Goal: Task Accomplishment & Management: Complete application form

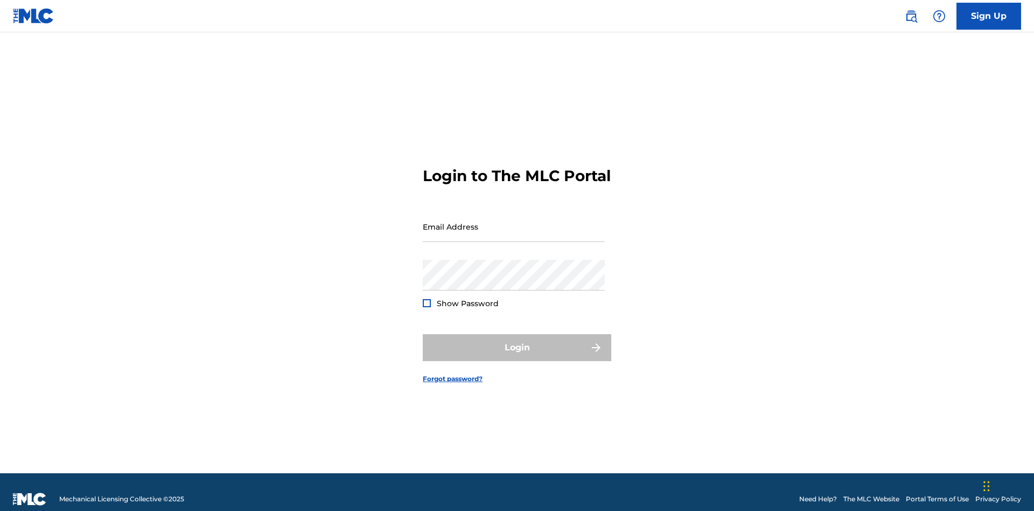
scroll to position [14, 0]
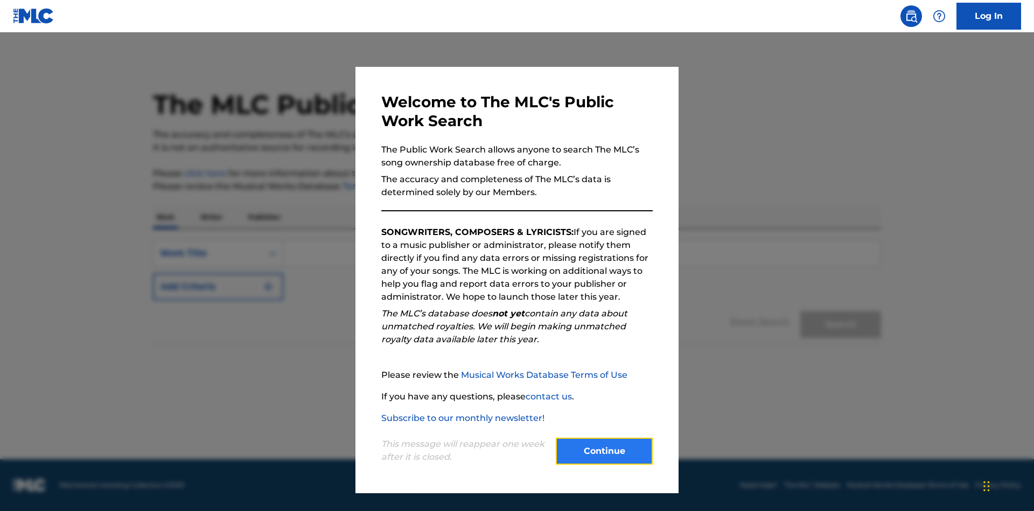
click at [604, 451] on button "Continue" at bounding box center [604, 450] width 97 height 27
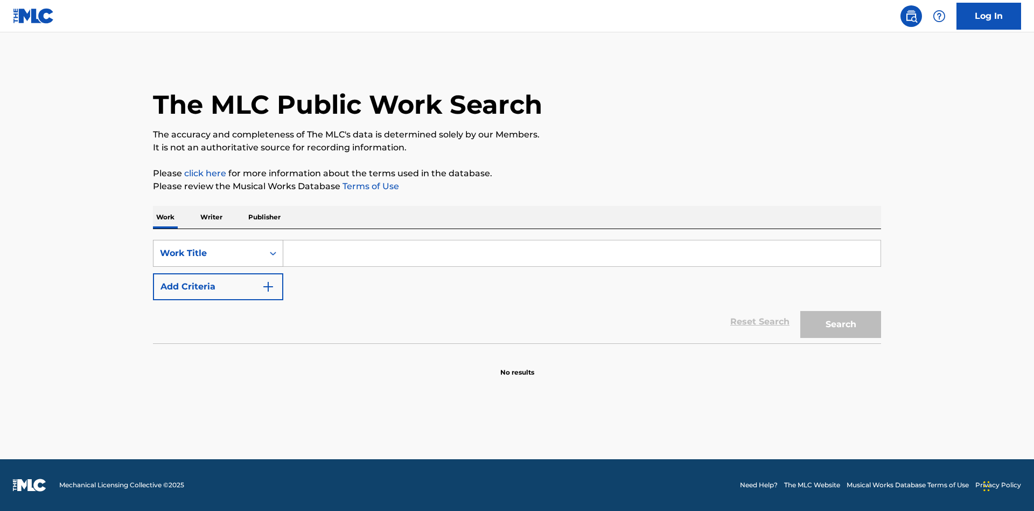
click at [208, 253] on div "Work Title" at bounding box center [208, 253] width 97 height 13
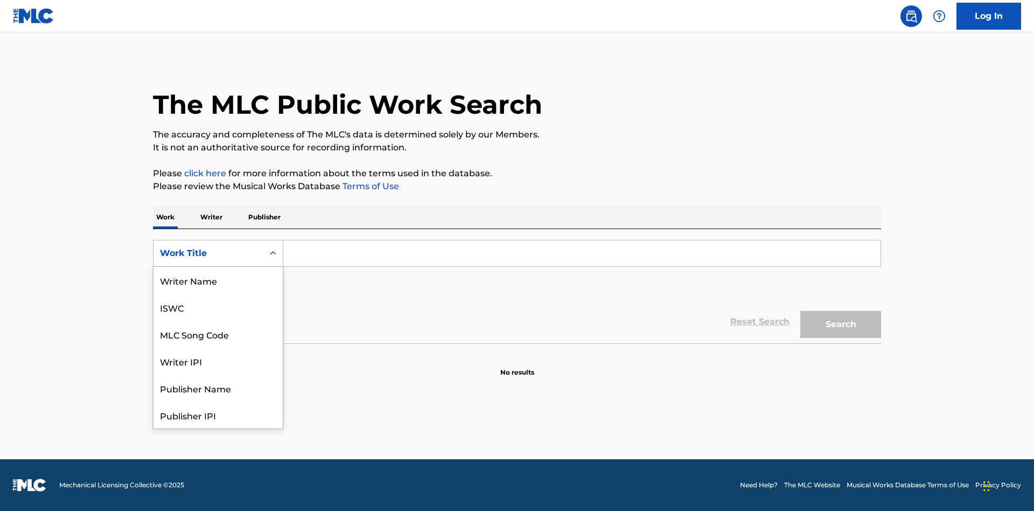
scroll to position [54, 0]
click at [218, 280] on div "MLC Song Code" at bounding box center [218, 280] width 129 height 27
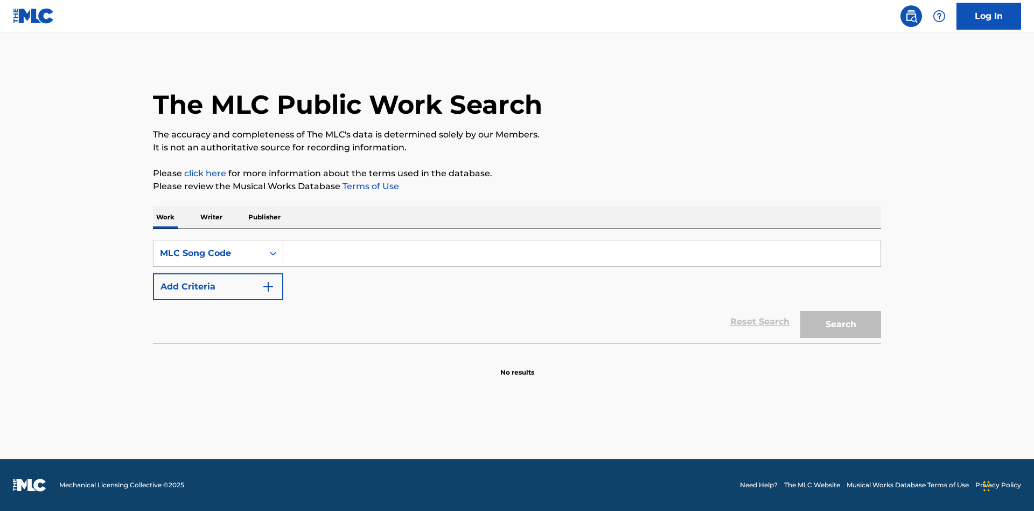
click at [582, 253] on input "Search Form" at bounding box center [581, 253] width 597 height 26
type input "MV82XX"
click at [841, 324] on button "Search" at bounding box center [841, 324] width 81 height 27
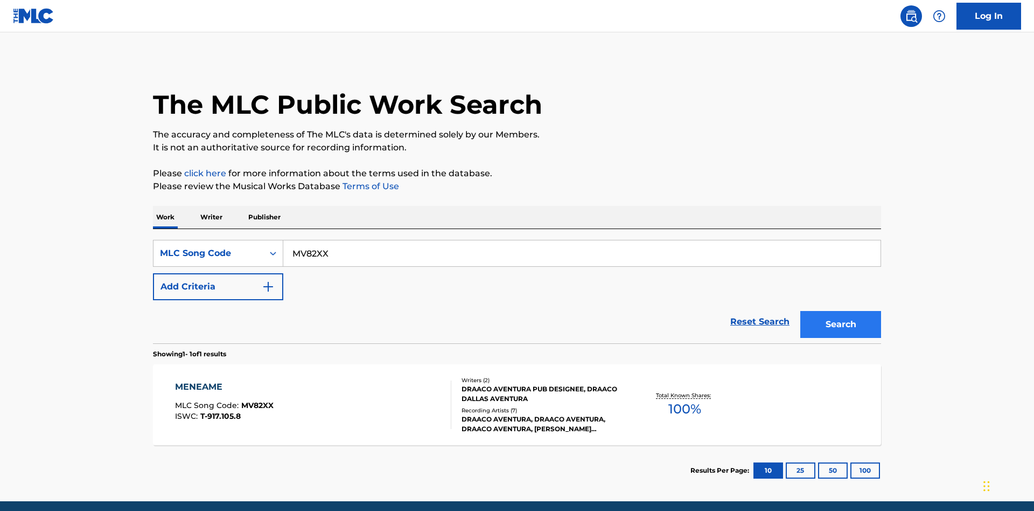
scroll to position [42, 0]
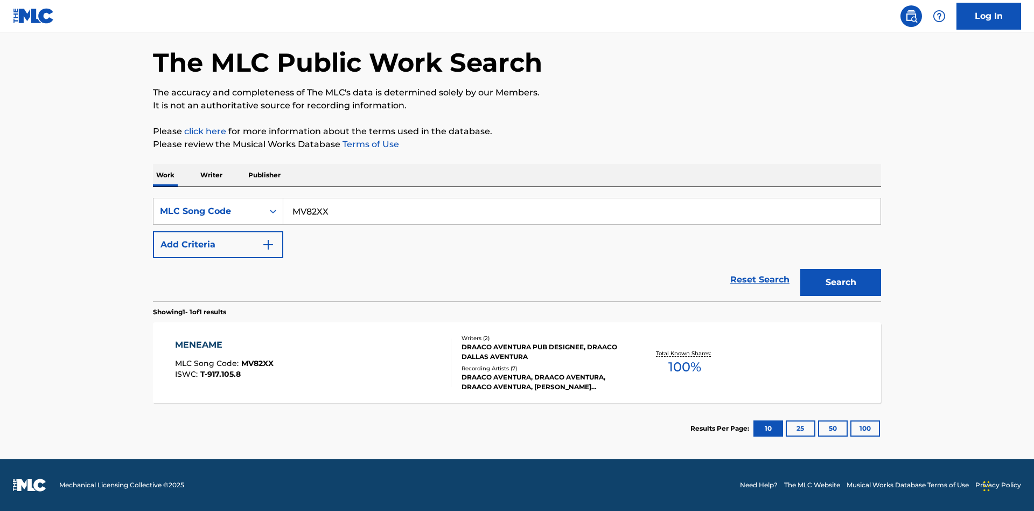
click at [517, 363] on div "Writers ( 2 ) DRAACO AVENTURA PUB DESIGNEE, DRAACO DALLAS AVENTURA Recording Ar…" at bounding box center [537, 363] width 173 height 58
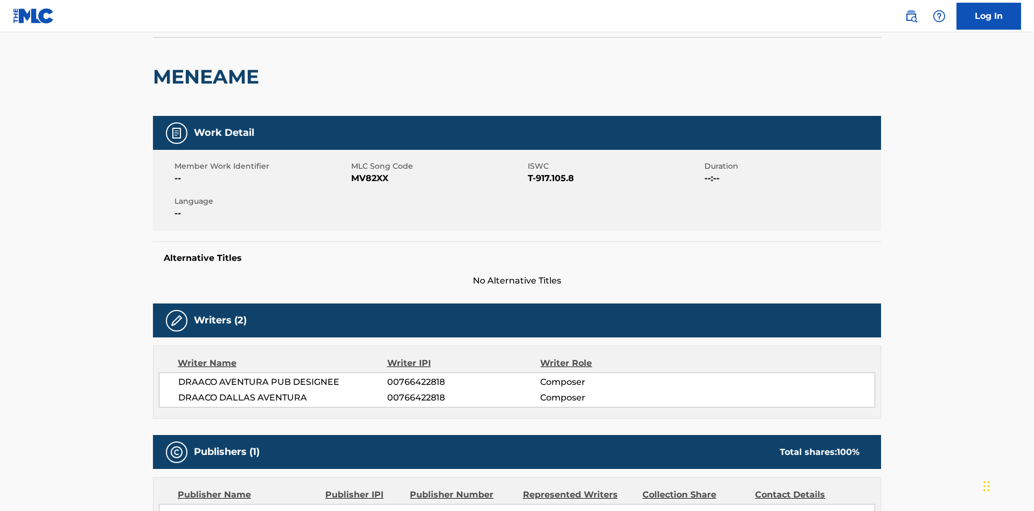
scroll to position [8, 0]
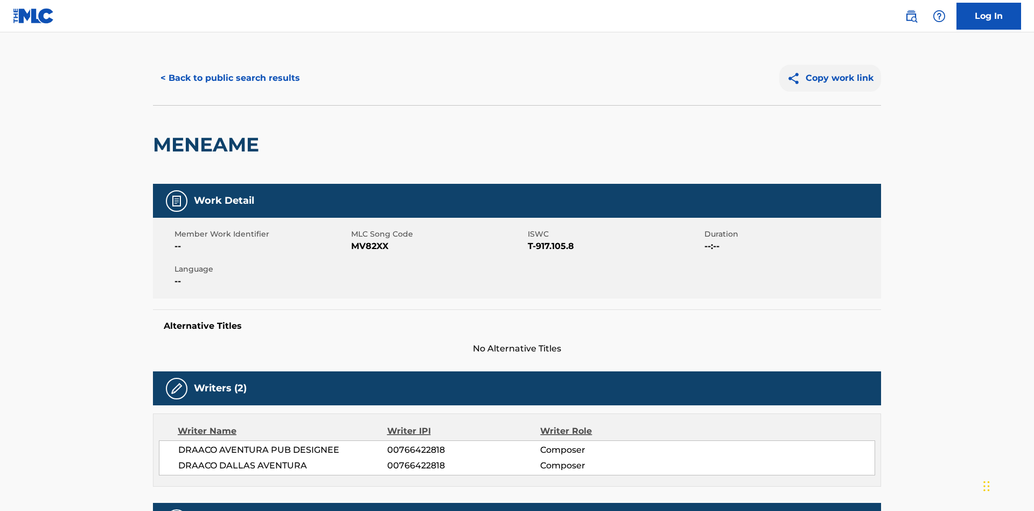
click at [831, 78] on button "Copy work link" at bounding box center [831, 78] width 102 height 27
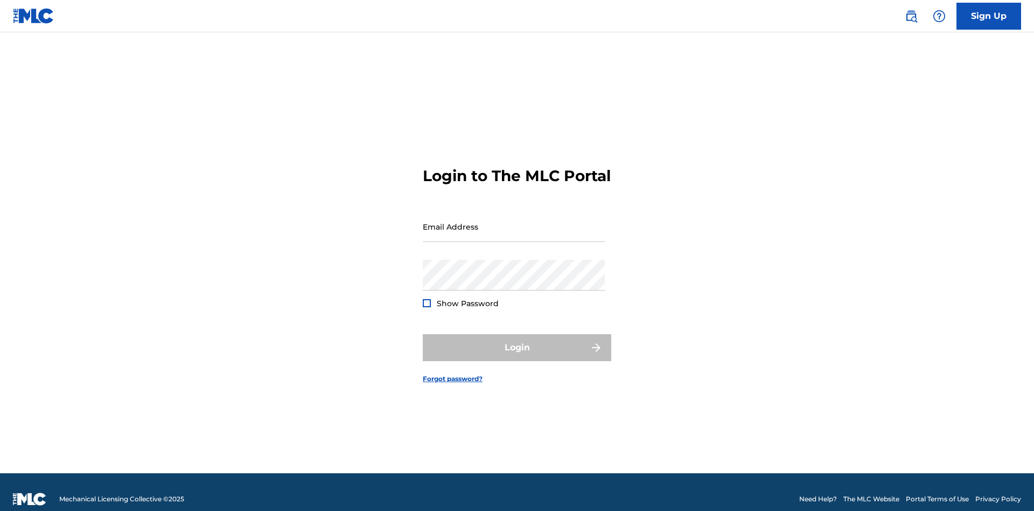
scroll to position [14, 0]
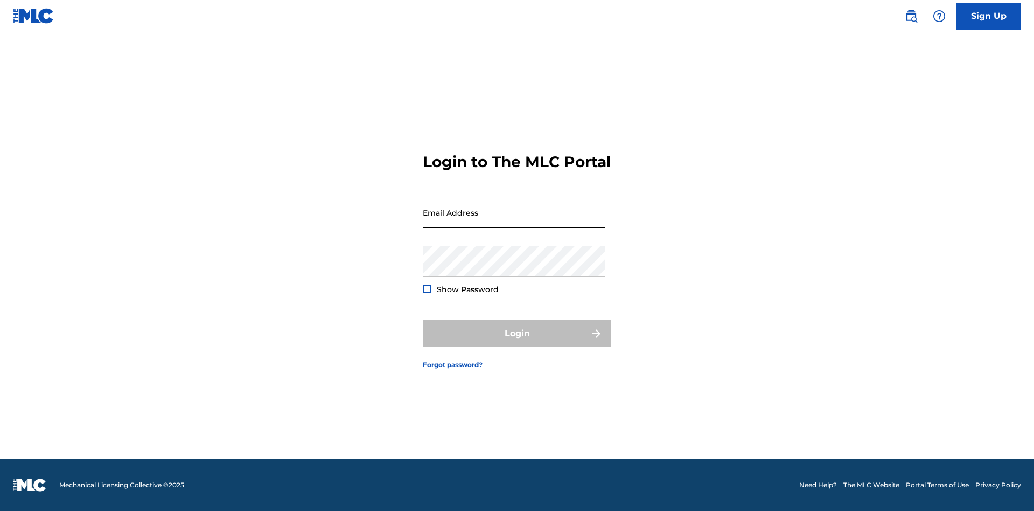
click at [514, 221] on input "Email Address" at bounding box center [514, 212] width 182 height 31
type input "[EMAIL_ADDRESS][DOMAIN_NAME]"
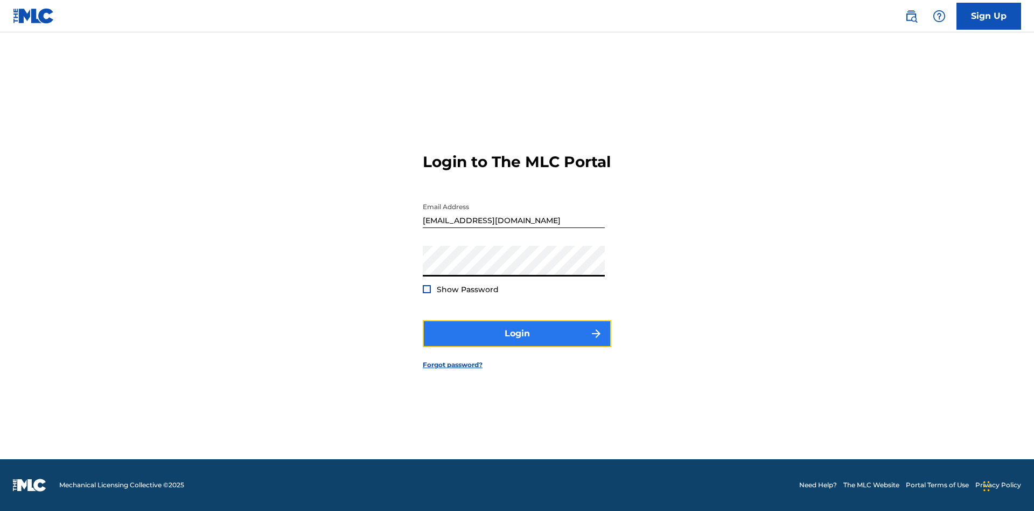
click at [517, 343] on button "Login" at bounding box center [517, 333] width 189 height 27
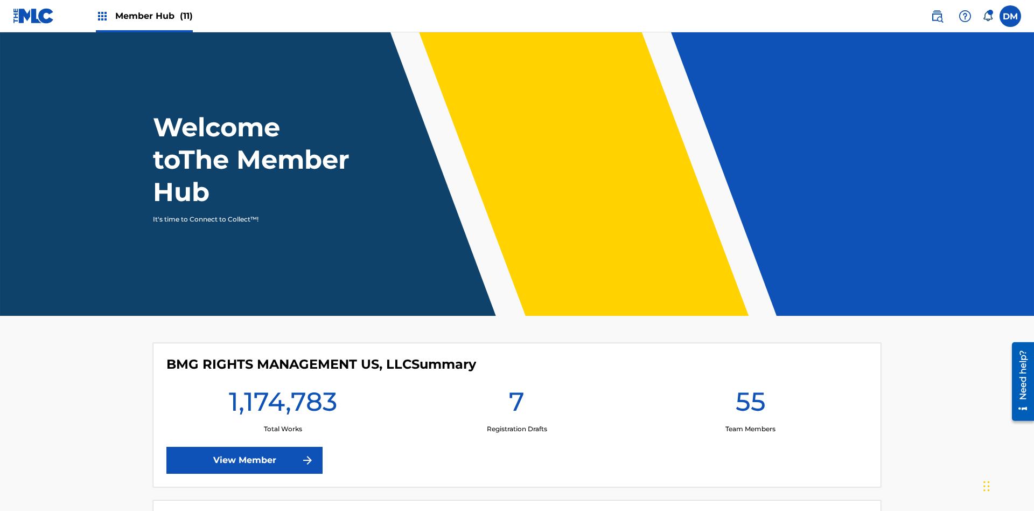
click at [144, 16] on span "Member Hub (11)" at bounding box center [154, 16] width 78 height 12
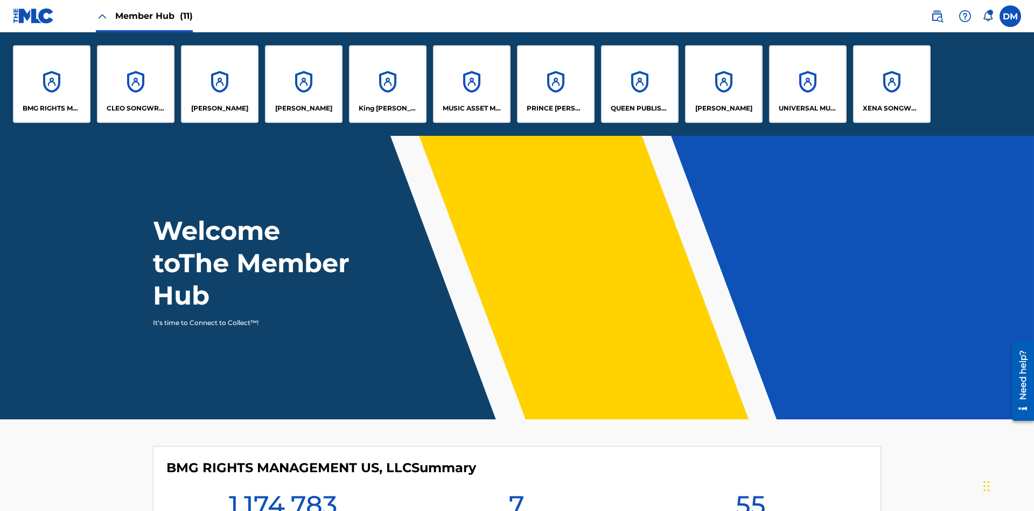
scroll to position [39, 0]
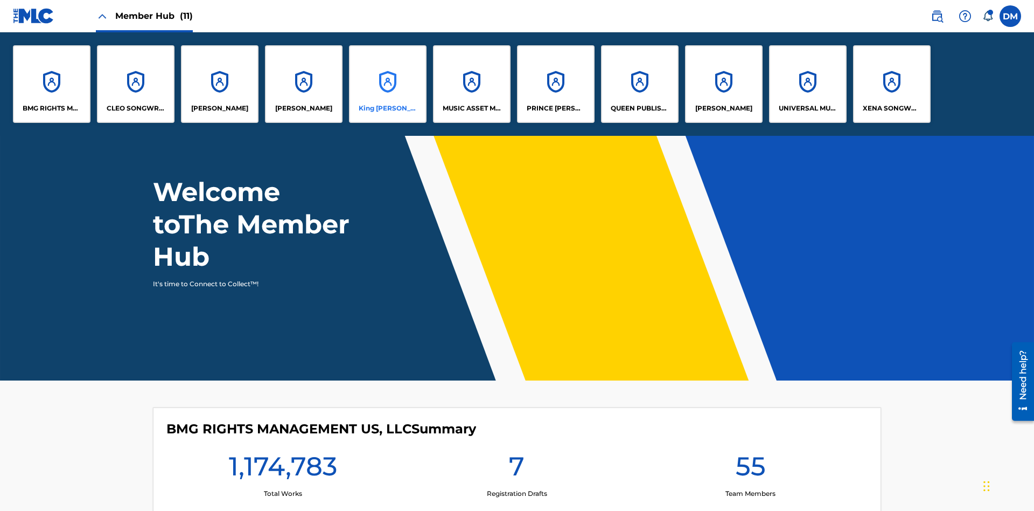
click at [387, 108] on p "King McTesterson" at bounding box center [388, 108] width 59 height 10
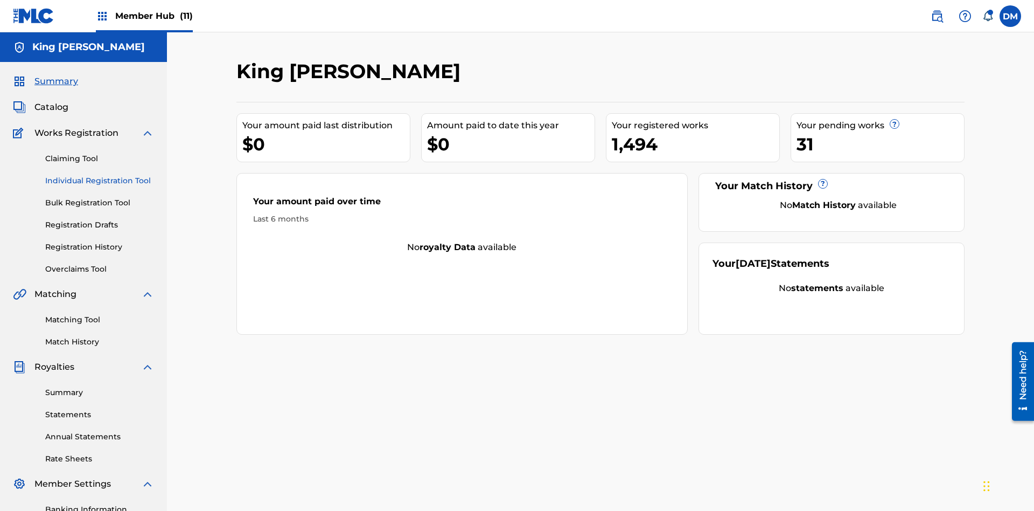
click at [100, 175] on link "Individual Registration Tool" at bounding box center [99, 180] width 109 height 11
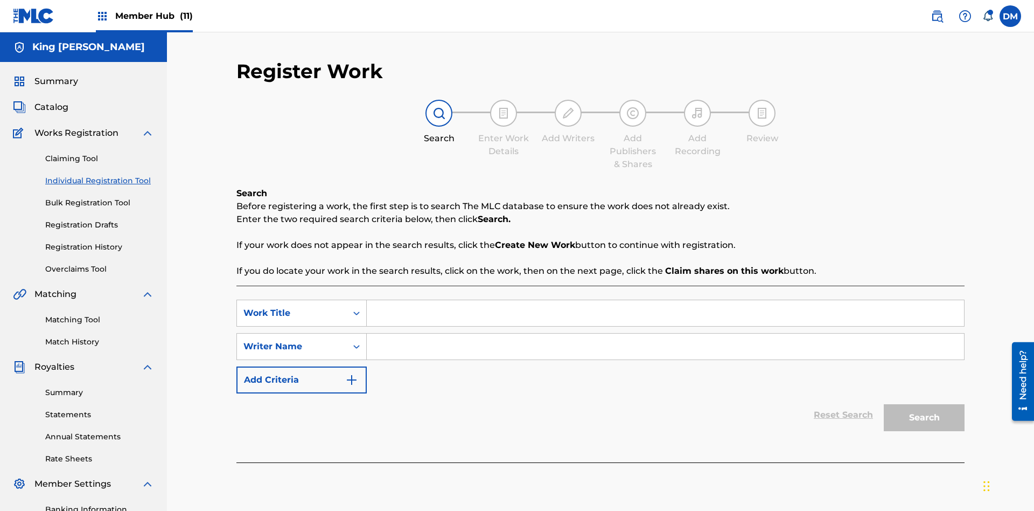
click at [665, 300] on input "Search Form" at bounding box center [665, 313] width 597 height 26
type input "Test"
click at [665, 333] on input "Search Form" at bounding box center [665, 346] width 597 height 26
click at [924, 404] on button "Search" at bounding box center [924, 417] width 81 height 27
click at [1011, 16] on label at bounding box center [1011, 16] width 22 height 22
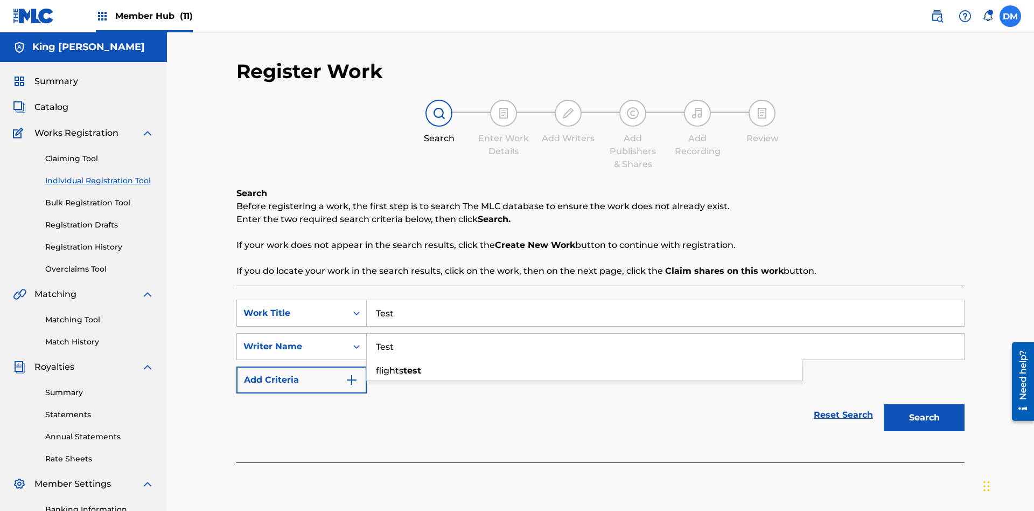
click at [1011, 16] on input "DM Duke McTesterson duke.mctesterson@gmail.com Notification Preferences Profile…" at bounding box center [1011, 16] width 0 height 0
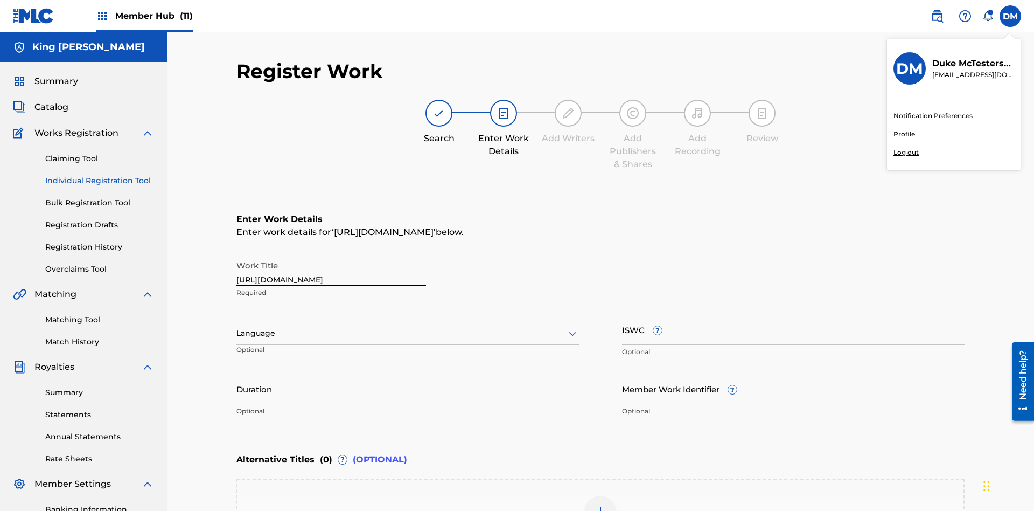
click at [906, 152] on p "Log out" at bounding box center [906, 153] width 25 height 10
click at [1011, 16] on input "DM Duke McTesterson duke.mctesterson@gmail.com Notification Preferences Profile…" at bounding box center [1011, 16] width 0 height 0
